Goal: Answer question/provide support: Share knowledge or assist other users

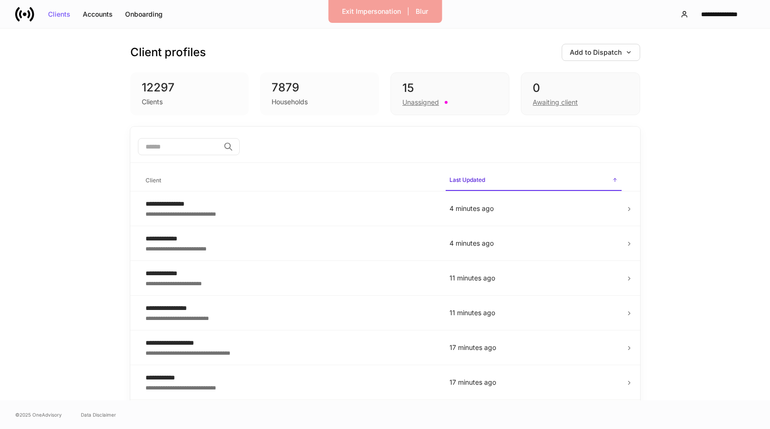
click at [328, 91] on div "7879" at bounding box center [320, 87] width 96 height 15
click at [192, 108] on div "12297 Clients" at bounding box center [189, 93] width 119 height 43
click at [308, 198] on td "**********" at bounding box center [290, 208] width 304 height 35
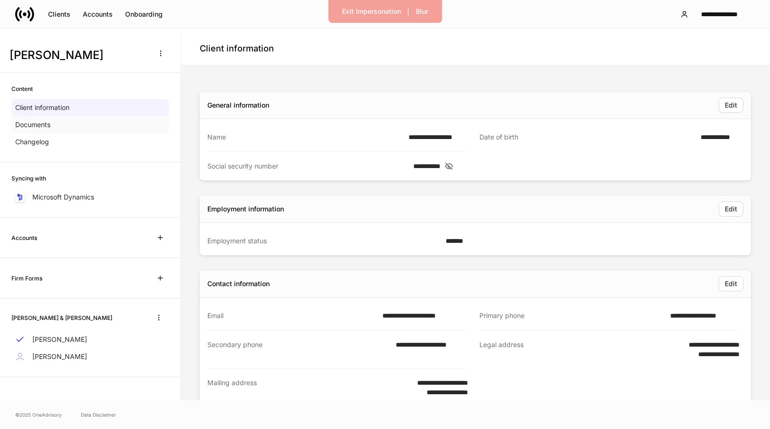
click at [69, 124] on div "Documents" at bounding box center [89, 124] width 157 height 17
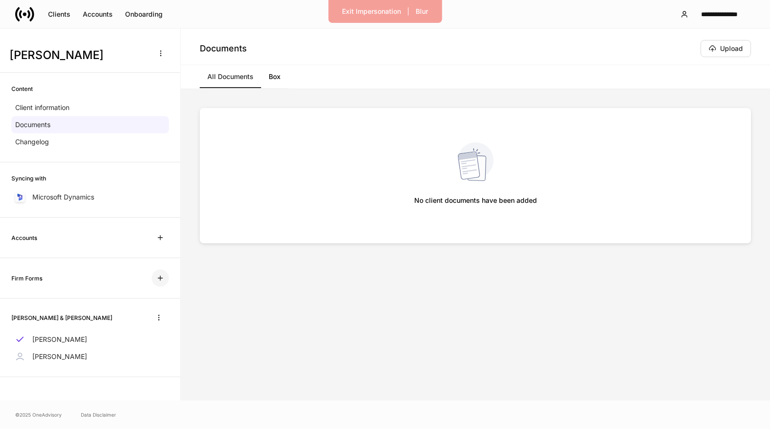
click at [162, 280] on icon "button" at bounding box center [161, 278] width 8 height 8
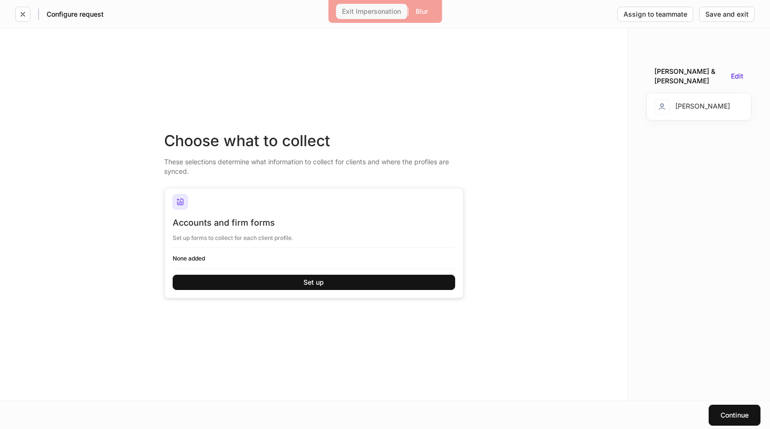
drag, startPoint x: 367, startPoint y: 10, endPoint x: 352, endPoint y: 53, distance: 45.3
click at [352, 54] on div "Exit Impersonation | Blur Configure request Assign to teammate Save and exit Ch…" at bounding box center [385, 214] width 770 height 429
click at [196, 257] on h6 "None added" at bounding box center [314, 258] width 283 height 9
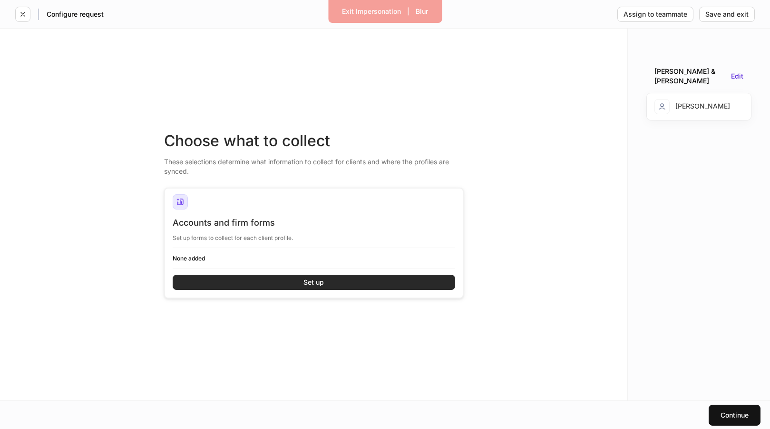
click at [300, 283] on button "Set up" at bounding box center [314, 281] width 283 height 15
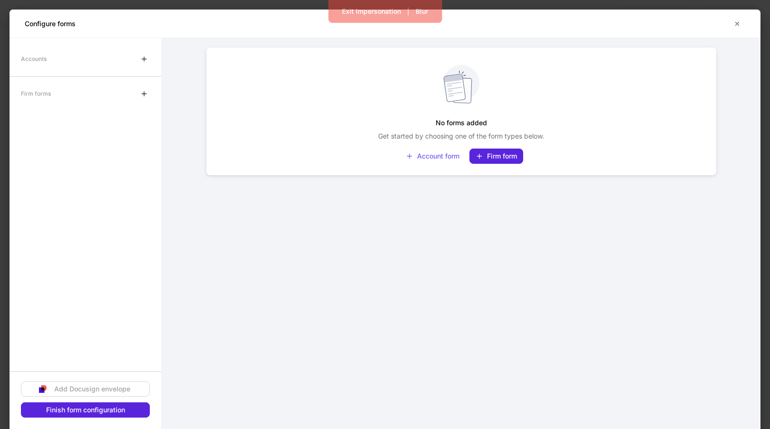
click at [71, 85] on div "Firm forms" at bounding box center [86, 93] width 152 height 19
click at [499, 156] on div "Firm form" at bounding box center [496, 156] width 41 height 8
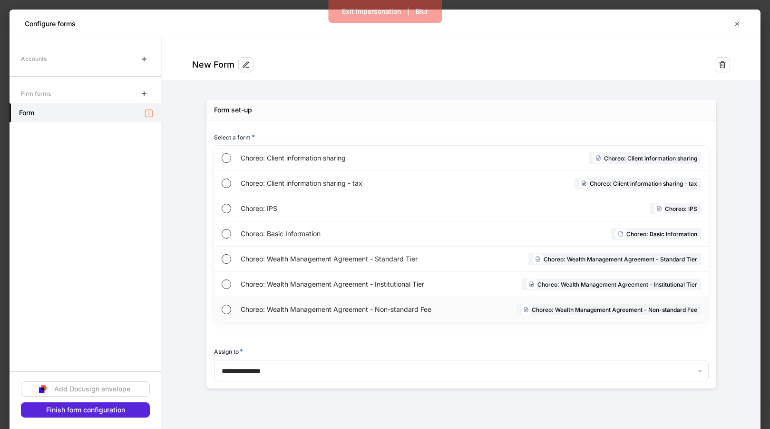
click at [330, 303] on div "Choreo: Wealth Management Agreement - Non-standard Fee" at bounding box center [354, 309] width 226 height 25
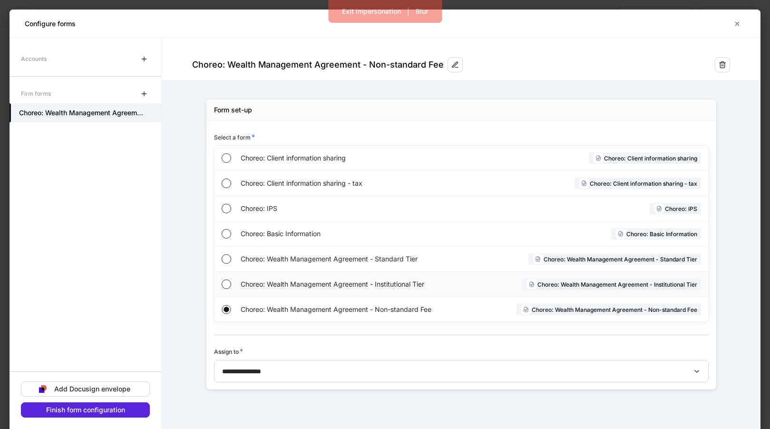
click at [264, 280] on span "Choreo: Wealth Management Agreement - Institutional Tier" at bounding box center [353, 284] width 225 height 10
click at [740, 27] on icon "button" at bounding box center [738, 24] width 8 height 8
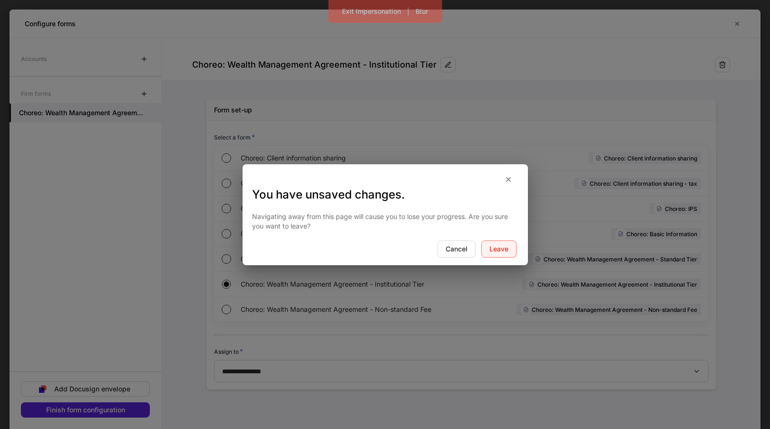
click at [491, 248] on div "Leave" at bounding box center [498, 248] width 19 height 7
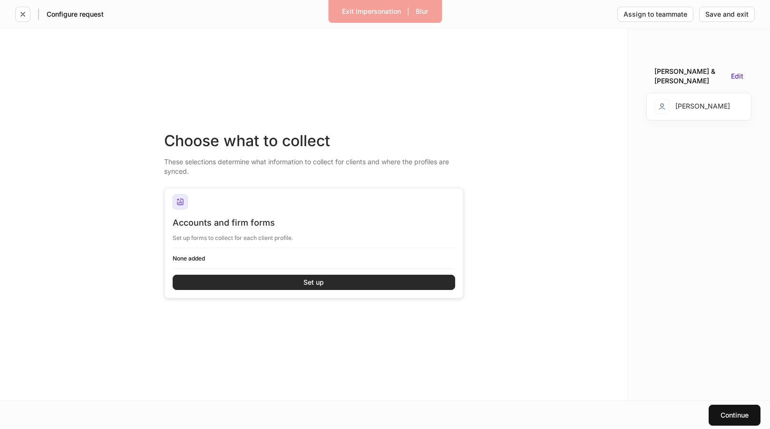
click at [272, 284] on button "Set up" at bounding box center [314, 281] width 283 height 15
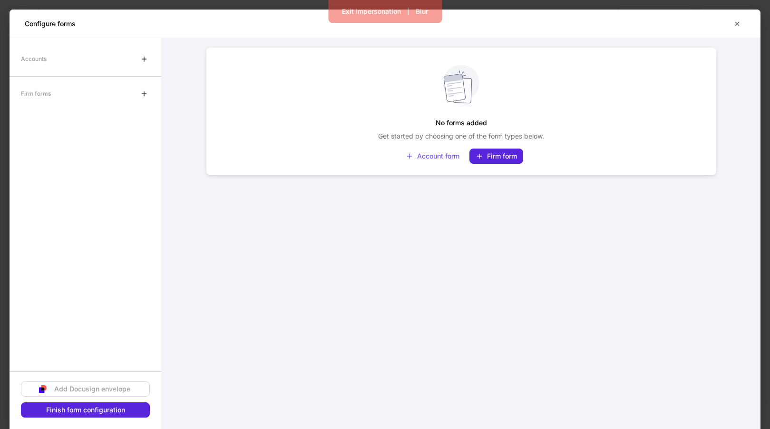
click at [68, 93] on div "Firm forms" at bounding box center [86, 93] width 152 height 19
click at [142, 58] on icon "button" at bounding box center [144, 59] width 8 height 8
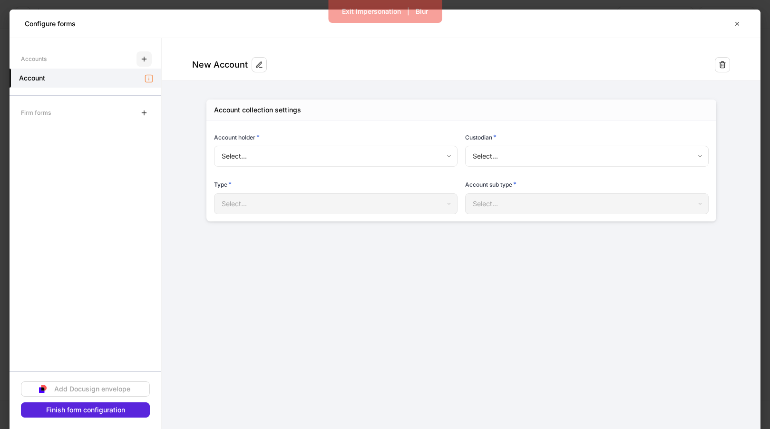
type input "**********"
click at [746, 21] on div "Configure forms" at bounding box center [385, 24] width 751 height 28
click at [737, 21] on icon "button" at bounding box center [738, 24] width 8 height 8
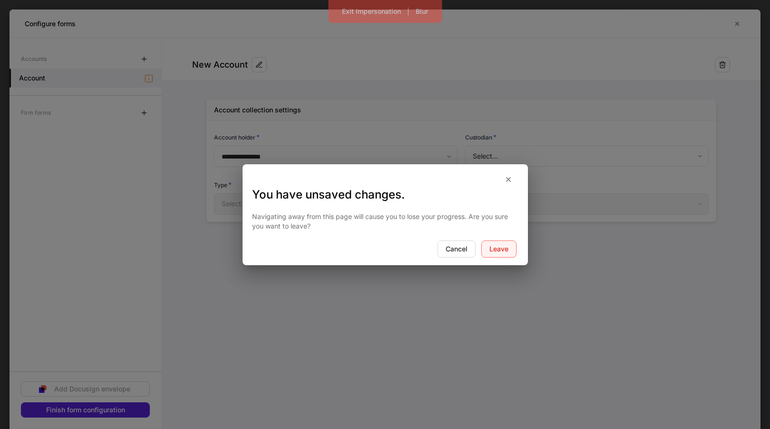
click at [504, 250] on div "Leave" at bounding box center [498, 248] width 19 height 7
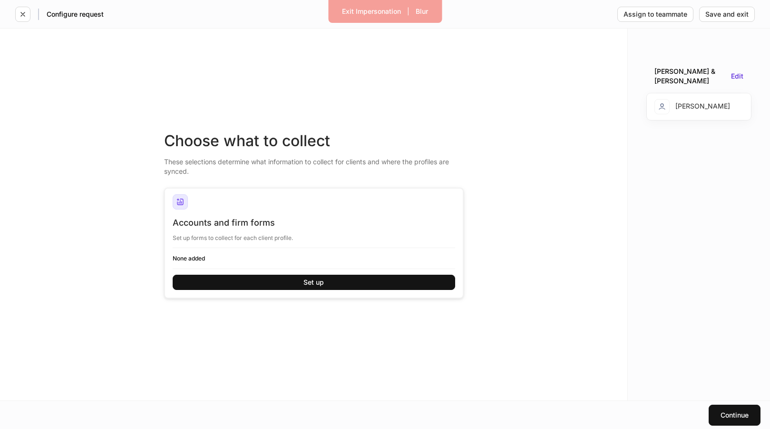
click at [689, 101] on div "[PERSON_NAME]" at bounding box center [693, 106] width 76 height 15
click at [388, 10] on div "Exit Impersonation" at bounding box center [371, 11] width 59 height 7
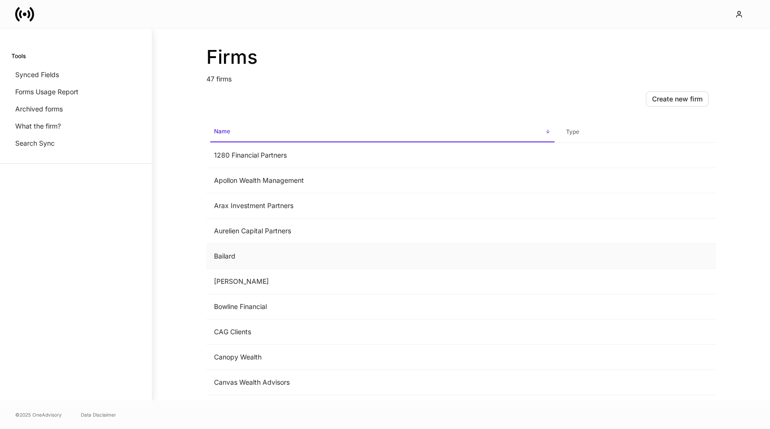
scroll to position [146, 0]
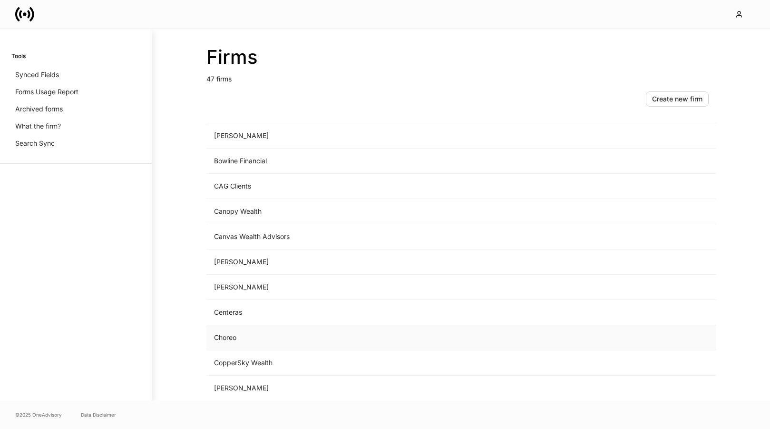
click at [242, 334] on td "Choreo" at bounding box center [382, 337] width 352 height 25
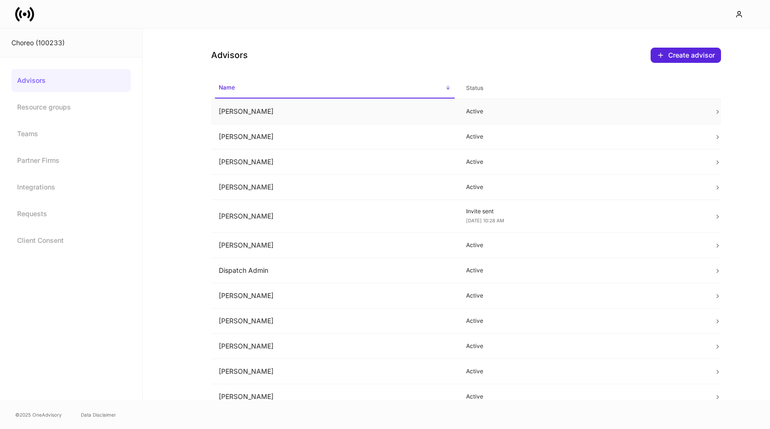
drag, startPoint x: 273, startPoint y: 111, endPoint x: 236, endPoint y: 111, distance: 36.6
click at [236, 111] on td "Allison Hamann" at bounding box center [335, 111] width 248 height 25
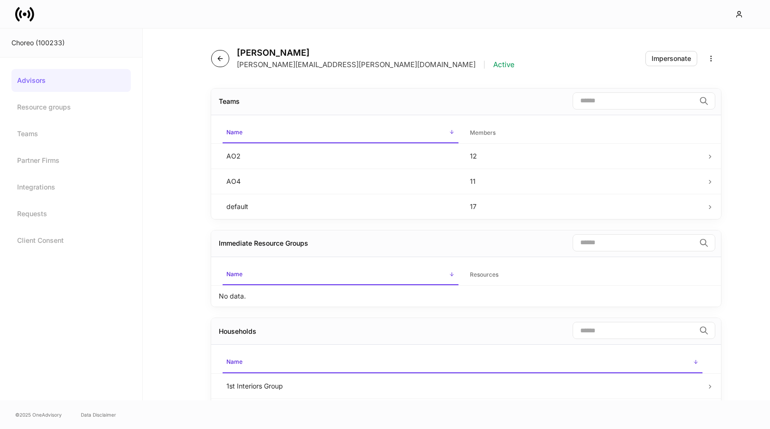
click at [217, 54] on button "button" at bounding box center [220, 58] width 18 height 17
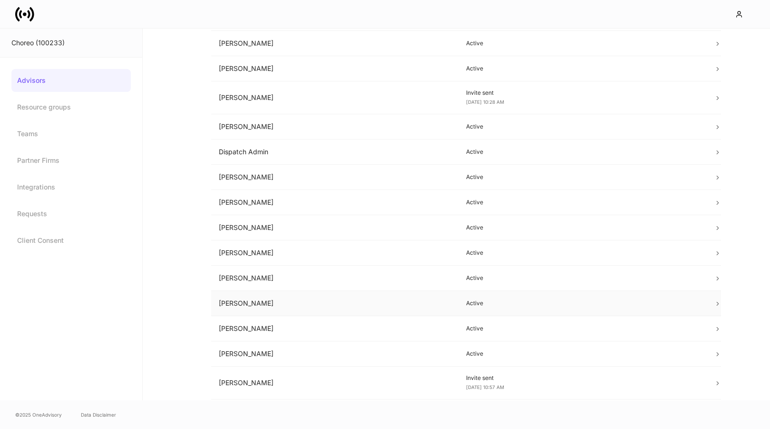
scroll to position [108, 0]
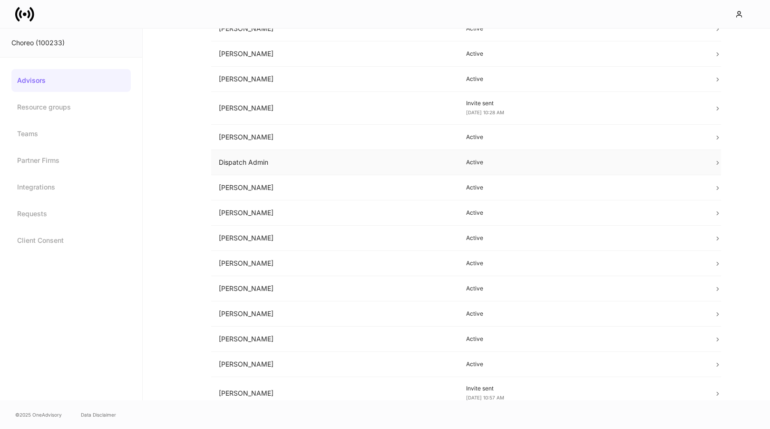
click at [325, 164] on td "Dispatch Admin" at bounding box center [335, 162] width 248 height 25
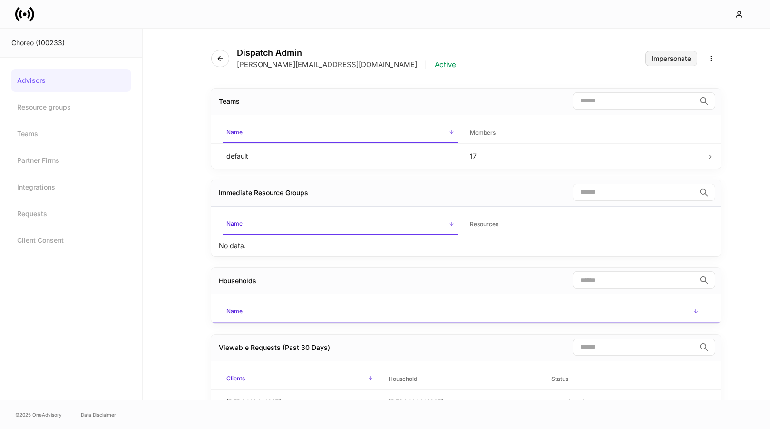
click at [674, 62] on div "Impersonate" at bounding box center [671, 58] width 39 height 7
